Goal: Task Accomplishment & Management: Complete application form

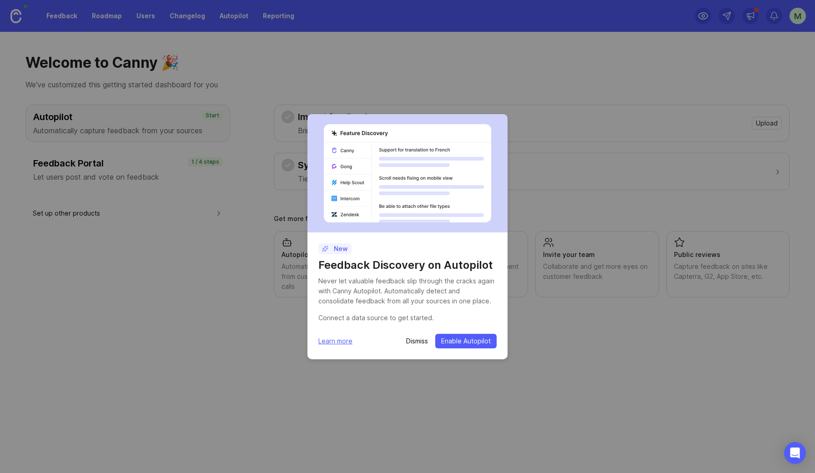
click at [421, 343] on p "Dismiss" at bounding box center [417, 341] width 22 height 9
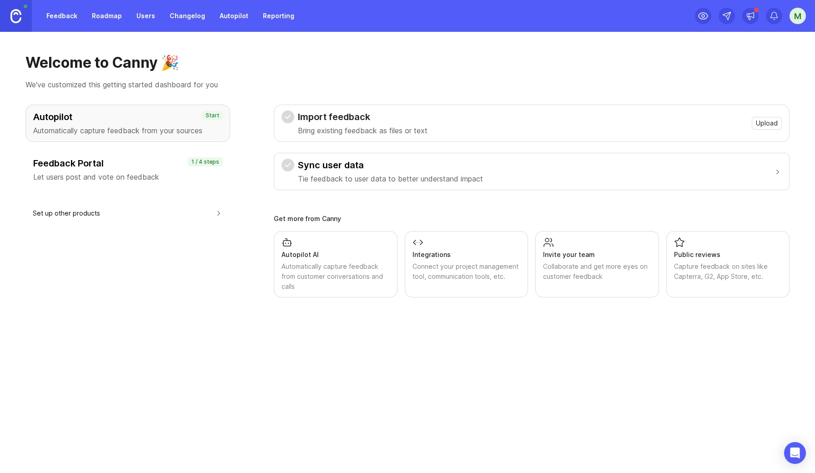
click at [416, 342] on div "Welcome to Canny 🎉 We've customized this getting started dashboard for you Auto…" at bounding box center [407, 252] width 815 height 441
click at [415, 342] on div "Welcome to Canny 🎉 We've customized this getting started dashboard for you Auto…" at bounding box center [407, 252] width 815 height 441
click at [137, 169] on h3 "Feedback Portal" at bounding box center [127, 163] width 189 height 13
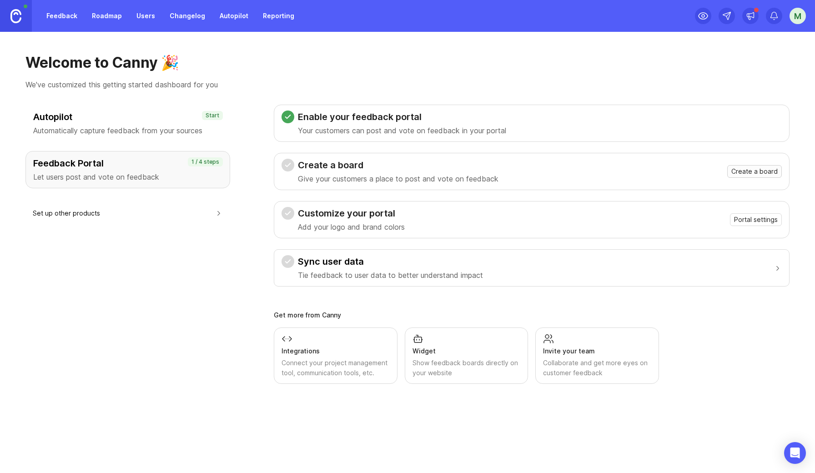
click at [761, 175] on span "Create a board" at bounding box center [754, 171] width 46 height 9
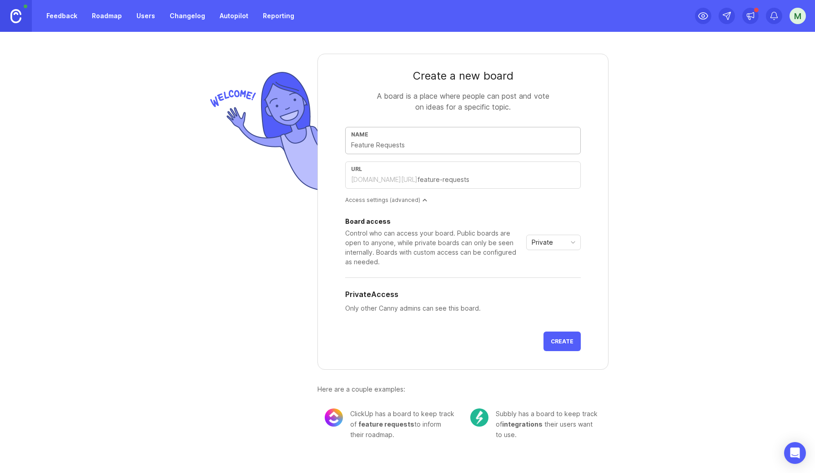
type input "F"
type input "f"
type input "Fe"
type input "fe"
type input "Fea"
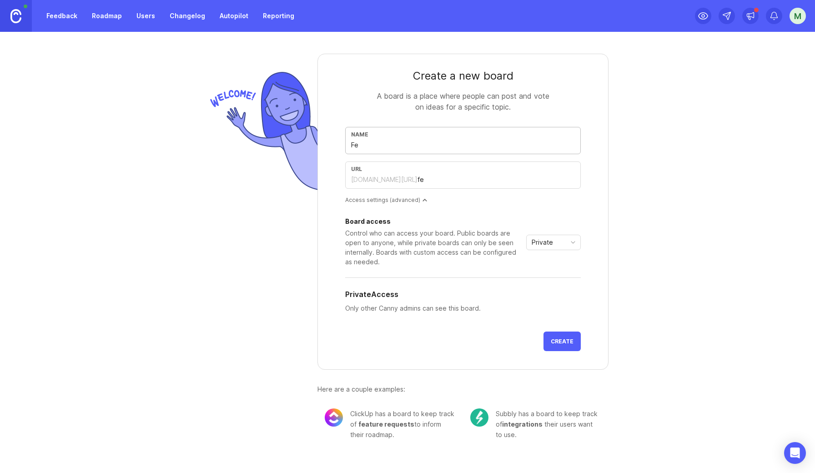
type input "fea"
type input "Feat"
type input "feat"
type input "Featu"
type input "featu"
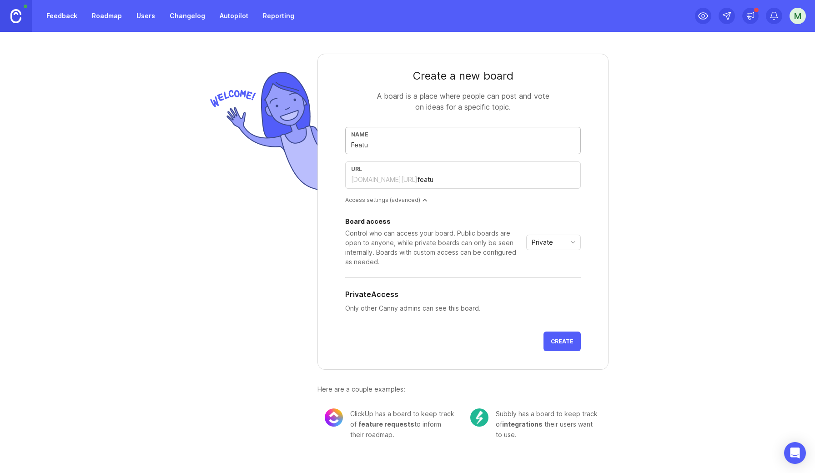
type input "Featur"
type input "featur"
type input "Feature"
type input "feature"
type input "Feature R"
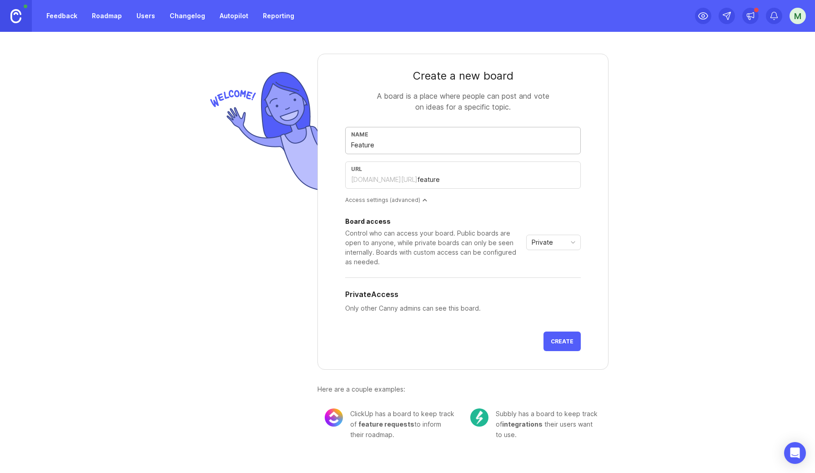
type input "feature-r"
type input "Feature Re"
type input "feature-re"
type input "Feature Req"
type input "feature-req"
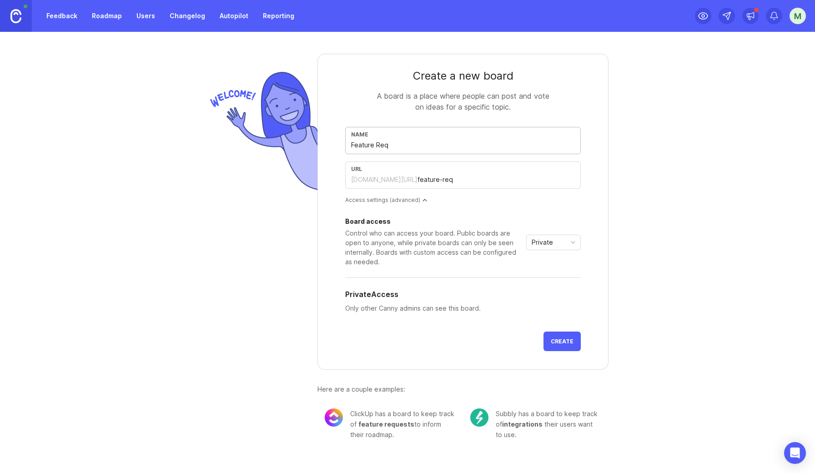
type input "Feature Requ"
type input "feature-requ"
type input "Feature Reque"
type input "feature-reque"
type input "Feature Reques"
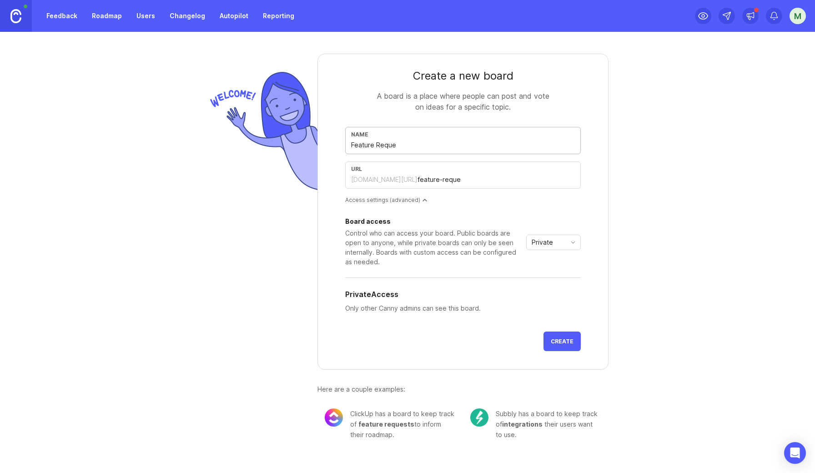
type input "feature-reques"
type input "Feature Request"
type input "feature-request"
type input "Feature Requests"
type input "feature-requests"
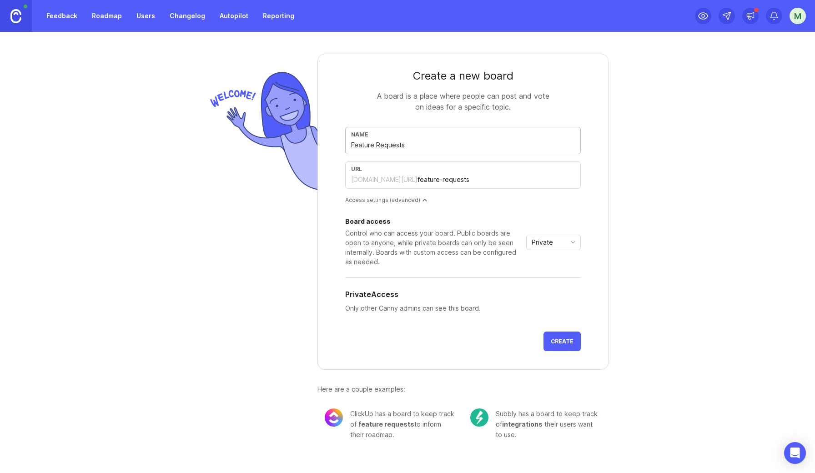
type input "Feature Requests"
click at [392, 181] on div "[DOMAIN_NAME][URL]" at bounding box center [384, 179] width 66 height 9
click at [557, 240] on div "Private" at bounding box center [546, 242] width 39 height 15
click at [547, 285] on span "Custom" at bounding box center [544, 290] width 23 height 10
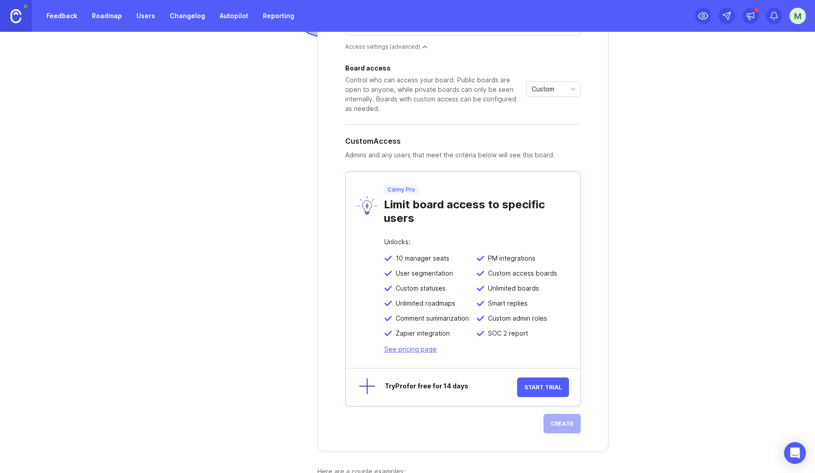
scroll to position [72, 0]
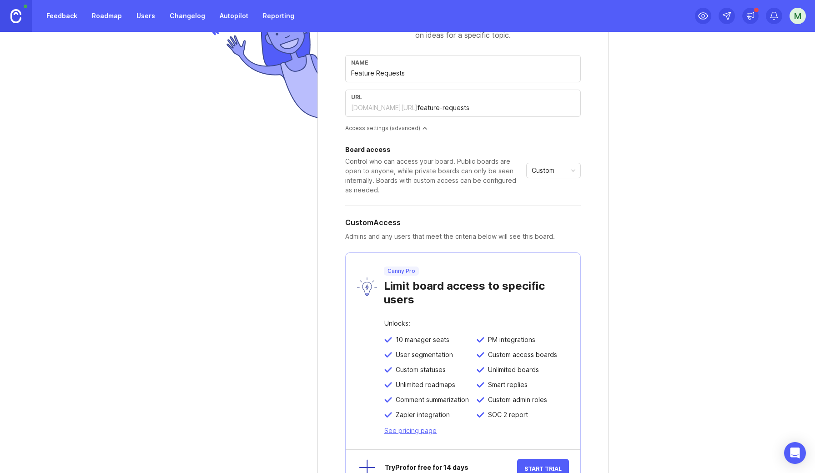
click at [565, 174] on div "Custom" at bounding box center [546, 170] width 39 height 15
click at [544, 200] on span "Public" at bounding box center [542, 203] width 18 height 10
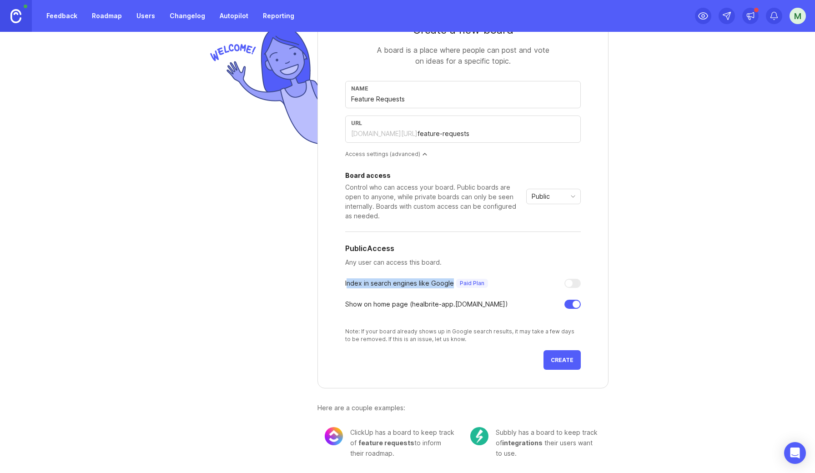
drag, startPoint x: 346, startPoint y: 283, endPoint x: 434, endPoint y: 291, distance: 88.5
click at [434, 291] on div "Board access Control who can access your board. Public boards are open to anyon…" at bounding box center [463, 257] width 236 height 171
click at [564, 362] on span "Create" at bounding box center [562, 360] width 23 height 7
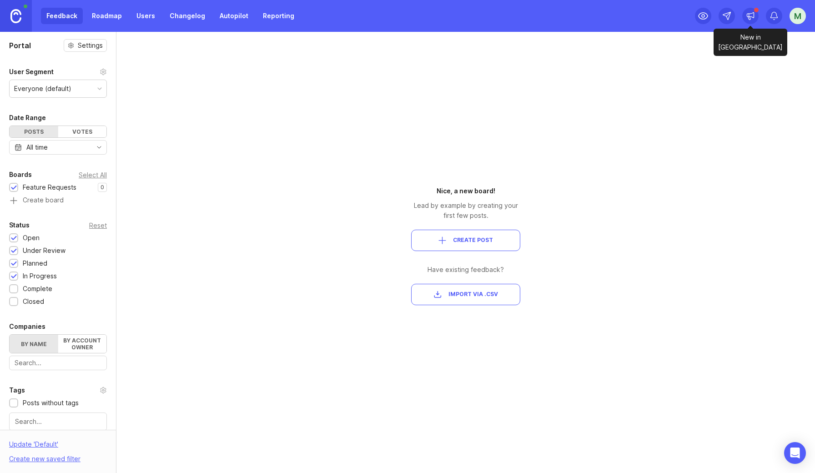
click at [755, 15] on div at bounding box center [750, 16] width 16 height 16
click at [798, 15] on div "M" at bounding box center [797, 16] width 16 height 16
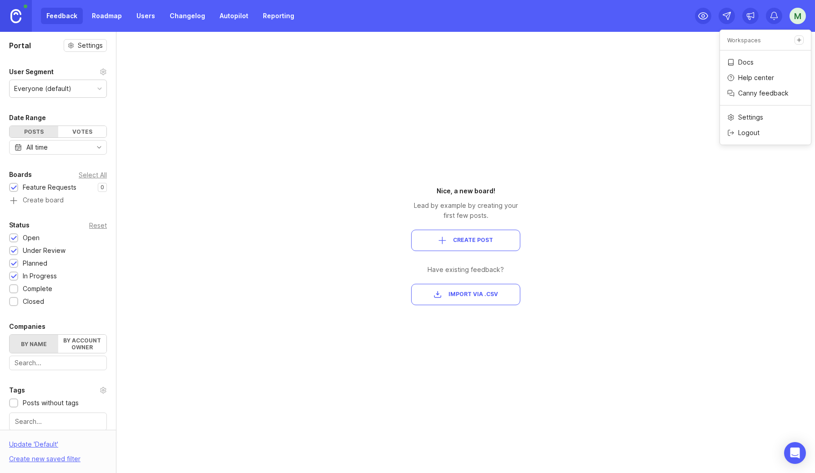
click at [11, 15] on img at bounding box center [15, 16] width 11 height 14
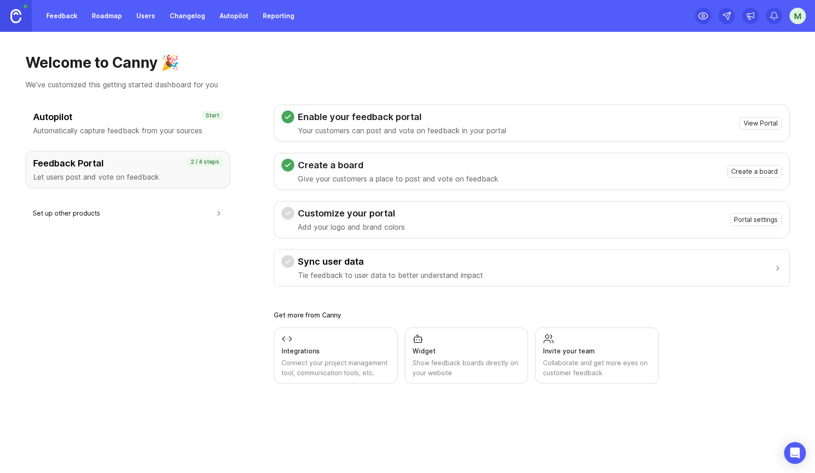
click at [334, 164] on h3 "Create a board" at bounding box center [398, 165] width 201 height 13
click at [63, 14] on link "Feedback" at bounding box center [62, 16] width 42 height 16
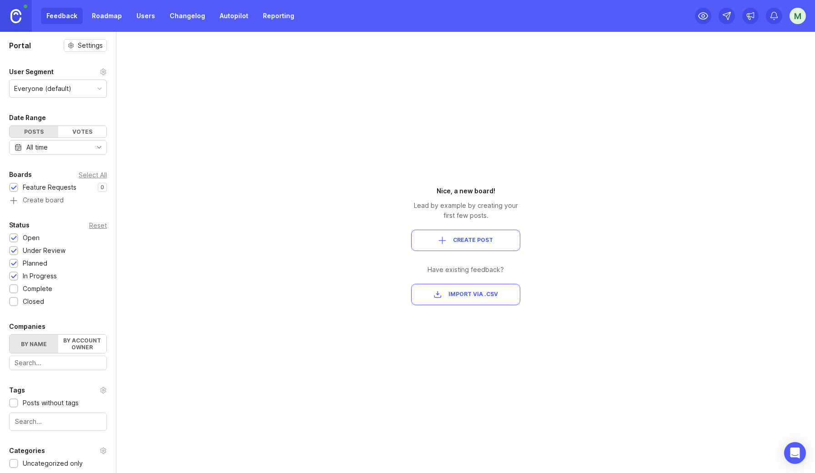
click at [112, 20] on link "Roadmap" at bounding box center [106, 16] width 41 height 16
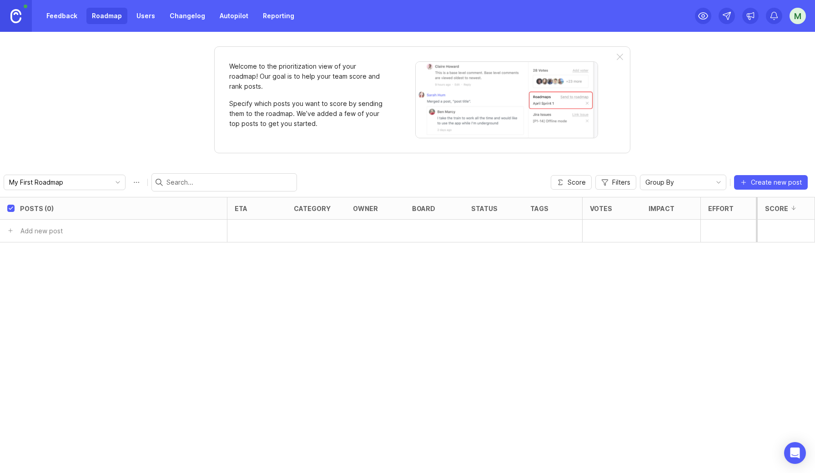
click at [131, 15] on link "Users" at bounding box center [146, 16] width 30 height 16
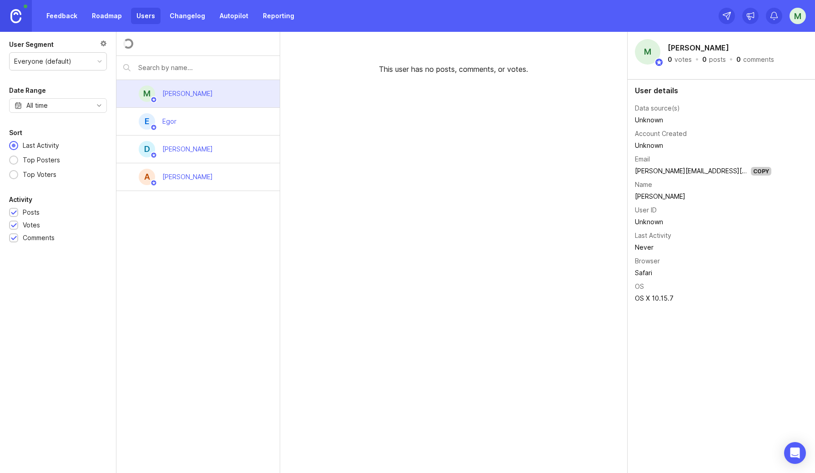
click at [181, 15] on link "Changelog" at bounding box center [187, 16] width 46 height 16
click at [225, 15] on link "Autopilot" at bounding box center [234, 16] width 40 height 16
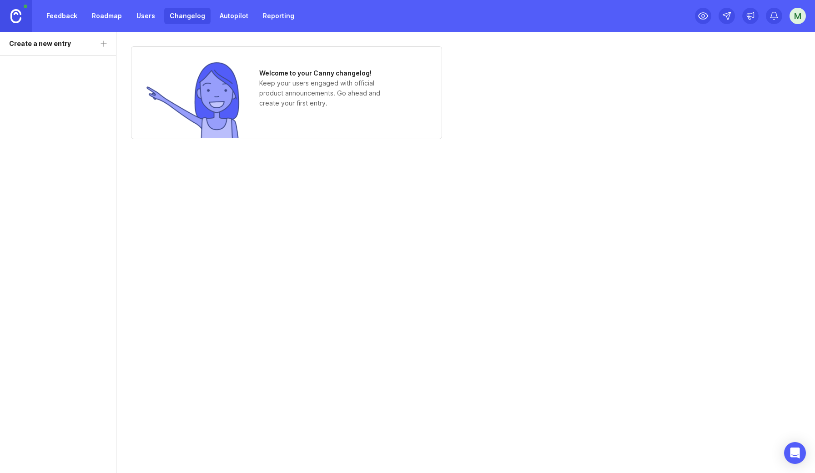
click at [267, 20] on link "Reporting" at bounding box center [278, 16] width 42 height 16
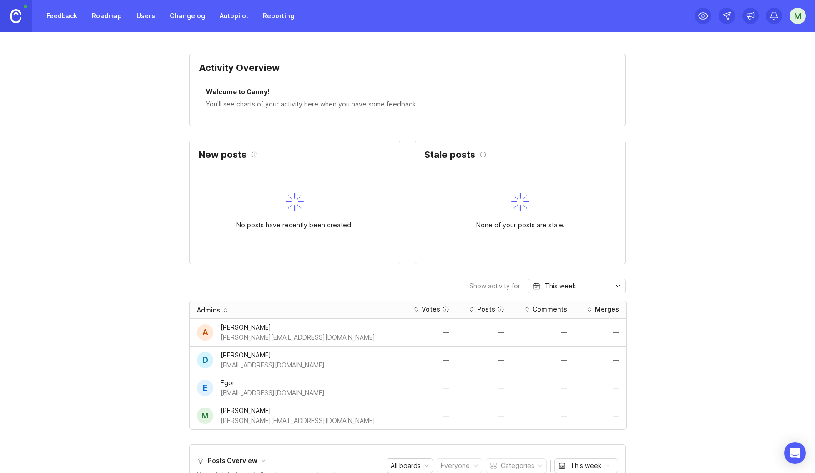
click at [59, 14] on link "Feedback" at bounding box center [62, 16] width 42 height 16
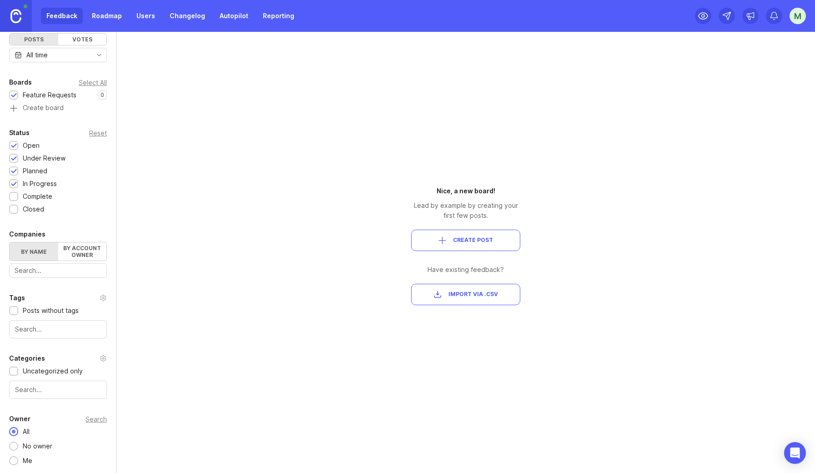
scroll to position [92, 0]
click at [22, 22] on link at bounding box center [16, 16] width 32 height 32
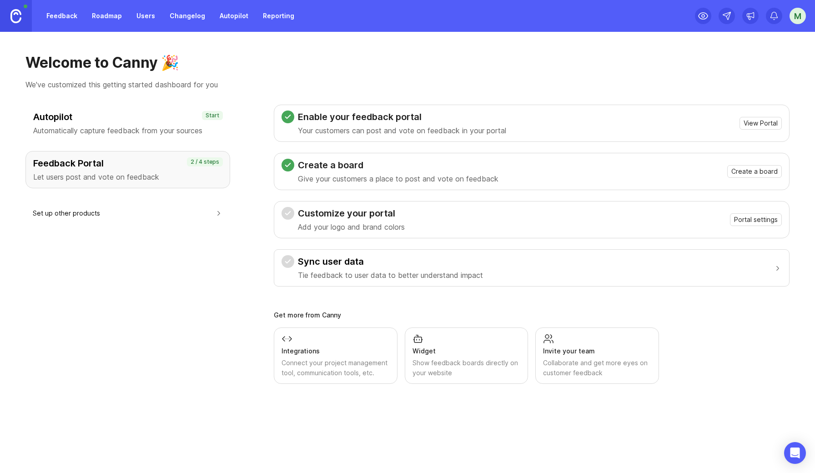
click at [72, 16] on link "Feedback" at bounding box center [62, 16] width 42 height 16
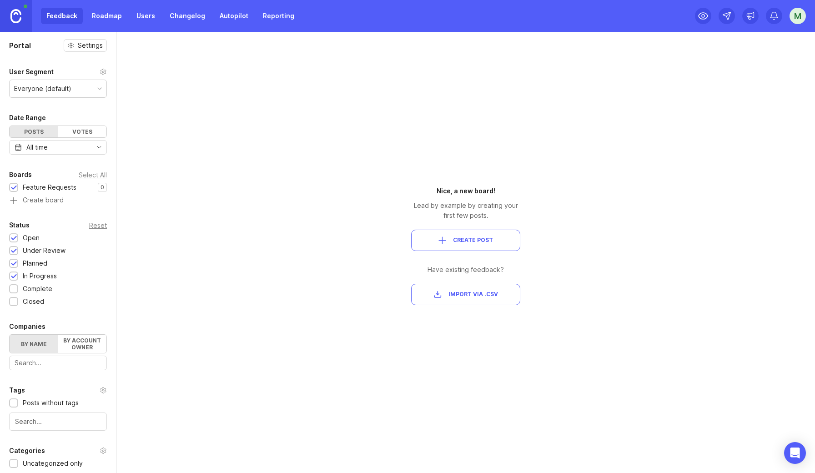
click at [81, 129] on div "Votes" at bounding box center [82, 131] width 49 height 11
click at [46, 134] on div "Posts" at bounding box center [34, 131] width 49 height 11
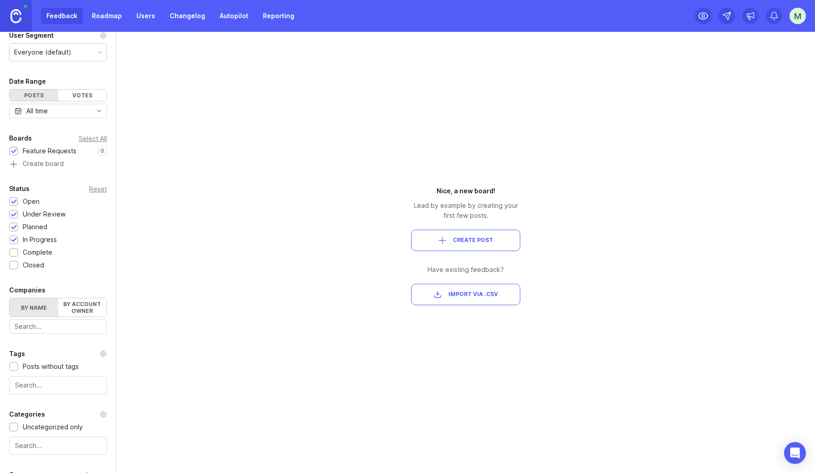
scroll to position [35, 0]
